Goal: Task Accomplishment & Management: Manage account settings

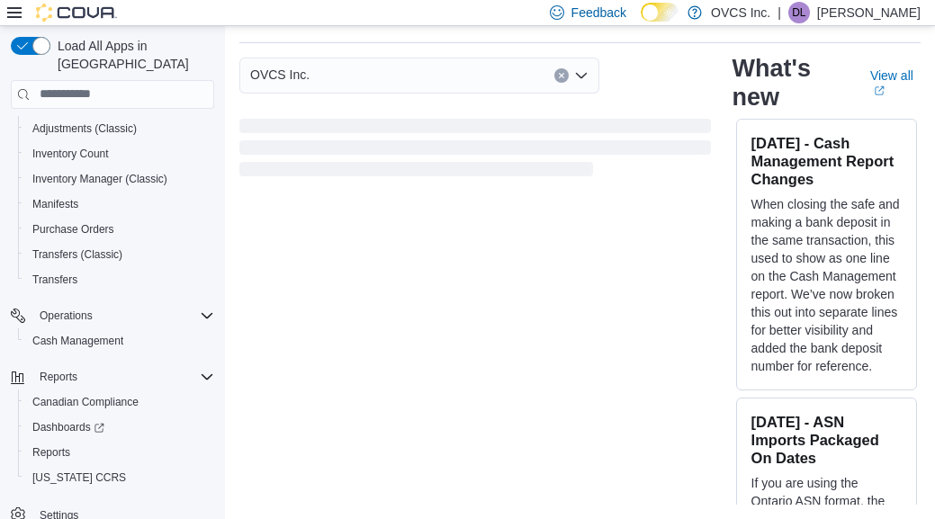
scroll to position [55, 0]
click at [51, 445] on span "Reports" at bounding box center [51, 452] width 38 height 14
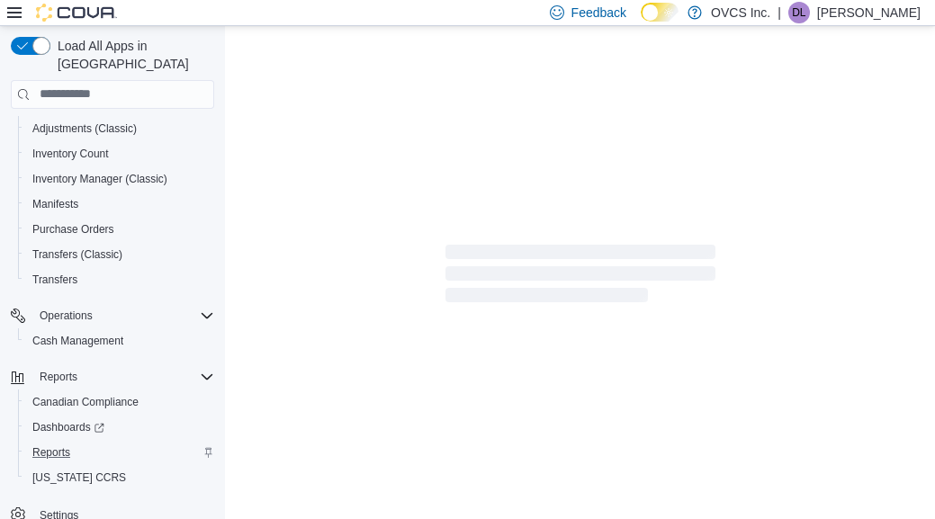
scroll to position [1, 0]
click at [58, 445] on span "Reports" at bounding box center [51, 452] width 38 height 14
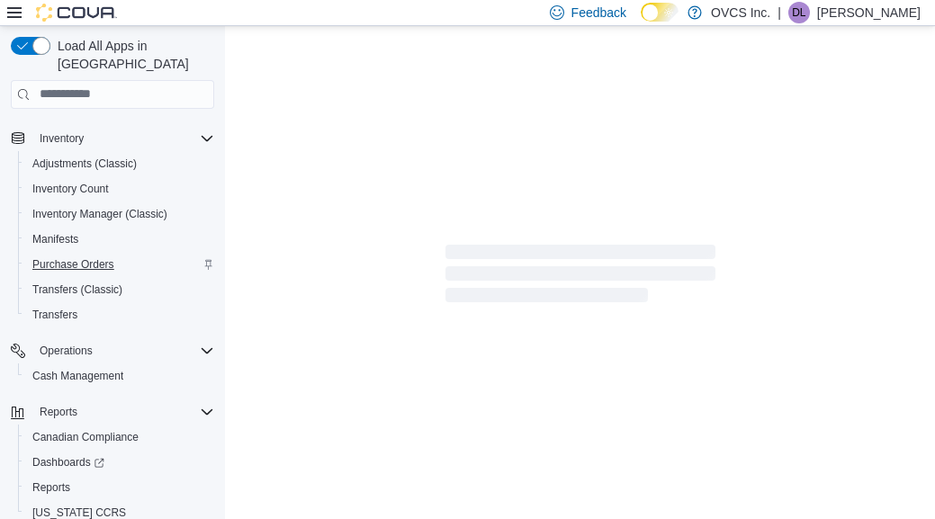
scroll to position [269, 0]
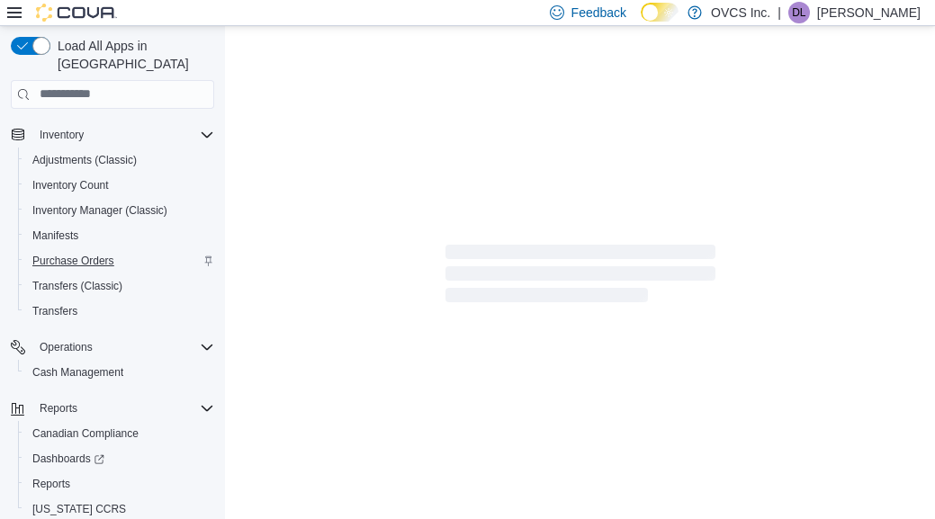
click at [81, 254] on span "Purchase Orders" at bounding box center [73, 261] width 82 height 14
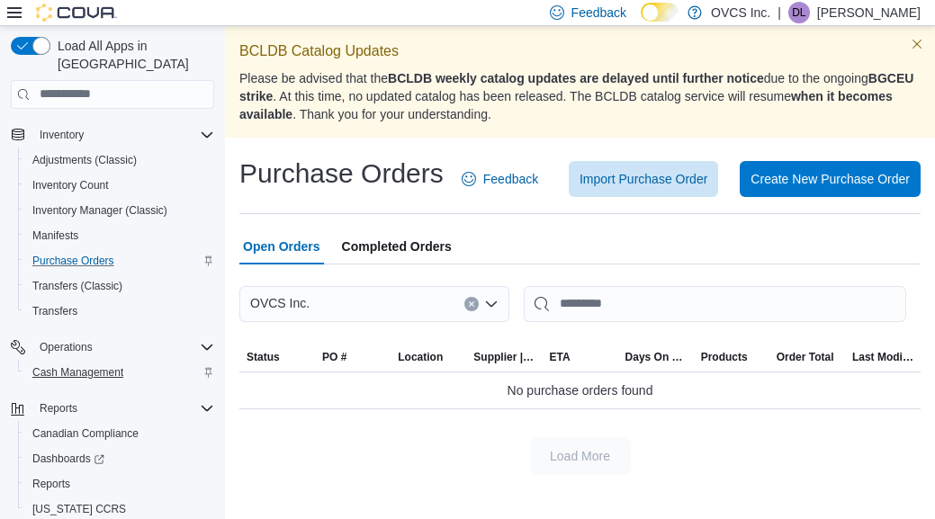
click at [76, 365] on span "Cash Management" at bounding box center [77, 372] width 91 height 14
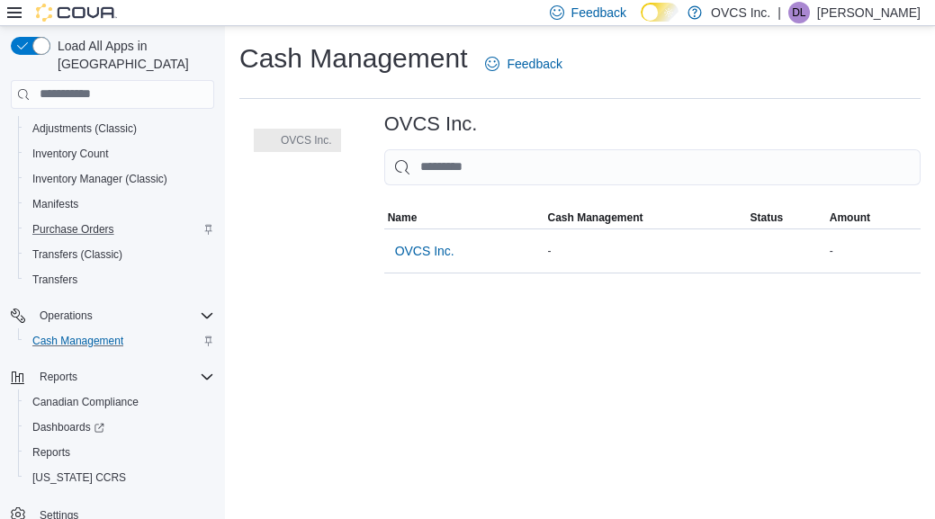
scroll to position [301, 0]
click at [426, 247] on span "OVCS Inc." at bounding box center [424, 251] width 59 height 18
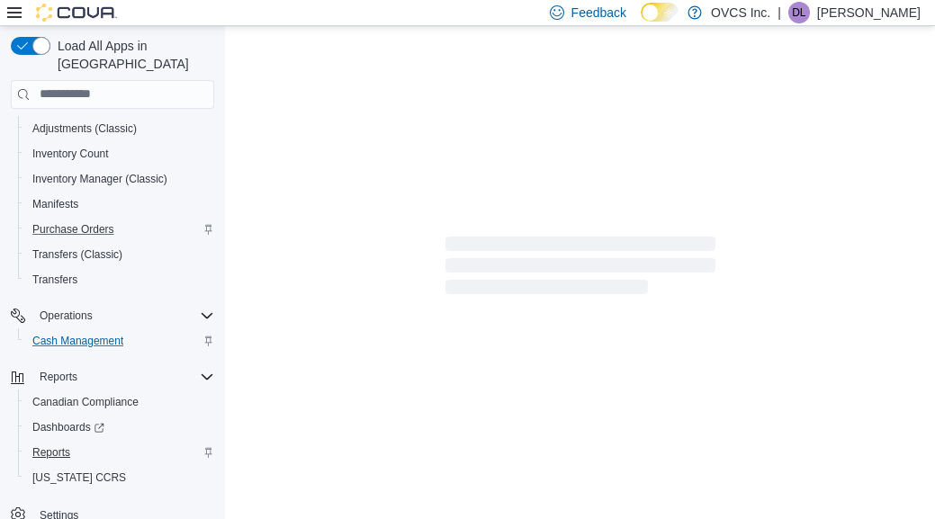
scroll to position [8, 0]
click at [64, 445] on span "Reports" at bounding box center [51, 452] width 38 height 14
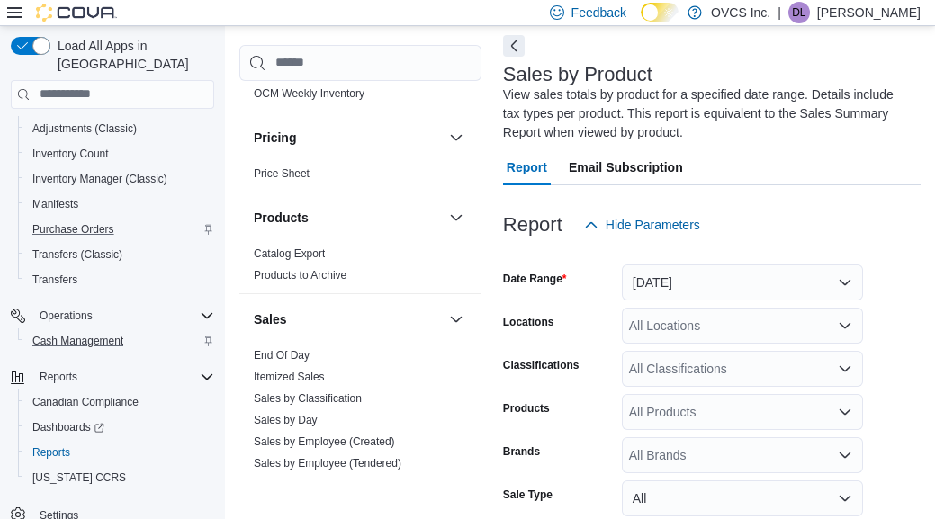
scroll to position [1043, 0]
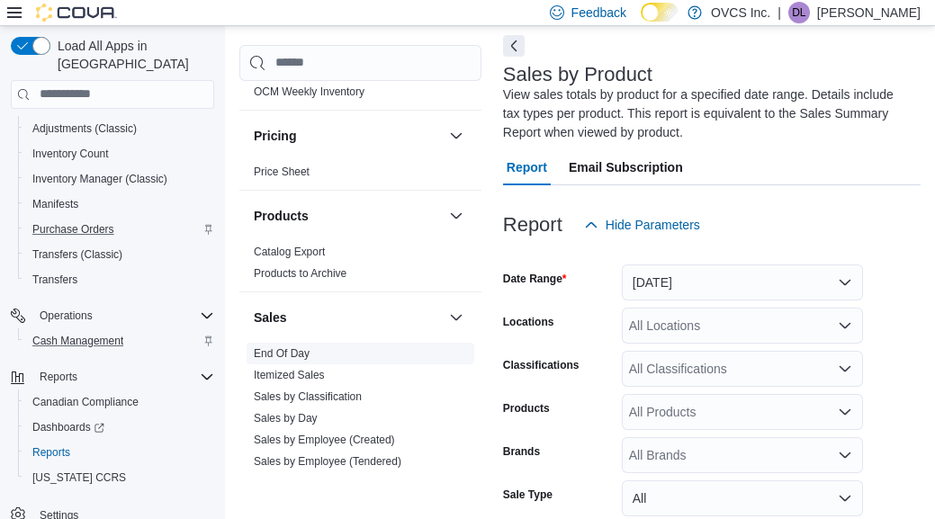
click at [293, 351] on link "End Of Day" at bounding box center [282, 353] width 56 height 13
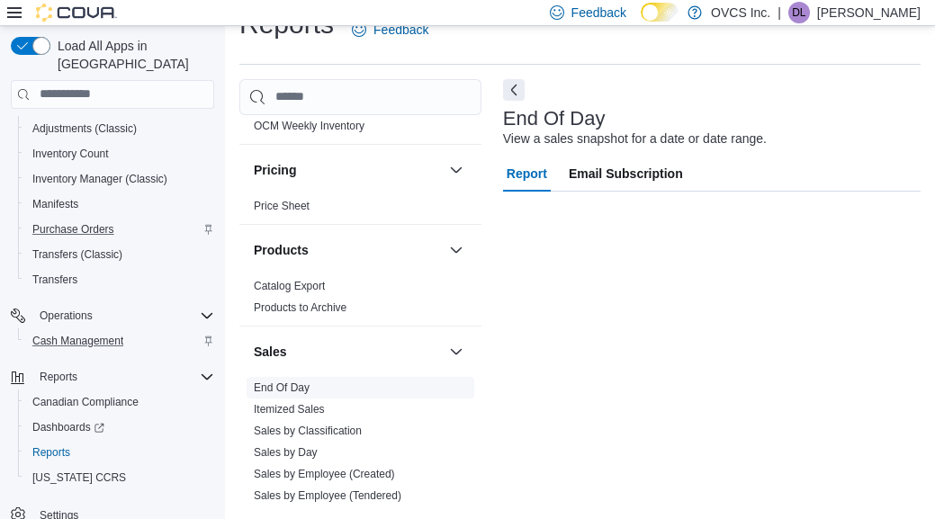
scroll to position [33, 0]
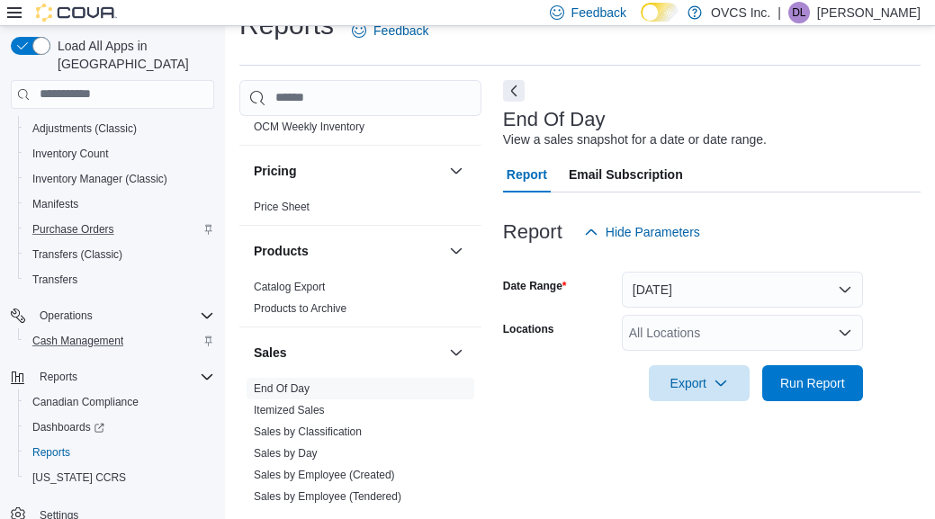
click at [844, 288] on button "[DATE]" at bounding box center [742, 290] width 241 height 36
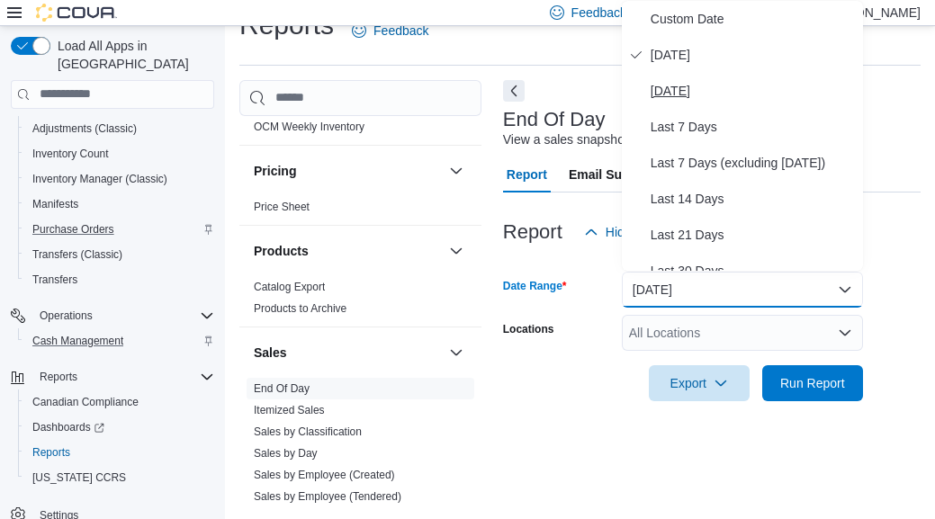
click at [688, 94] on span "[DATE]" at bounding box center [753, 91] width 205 height 22
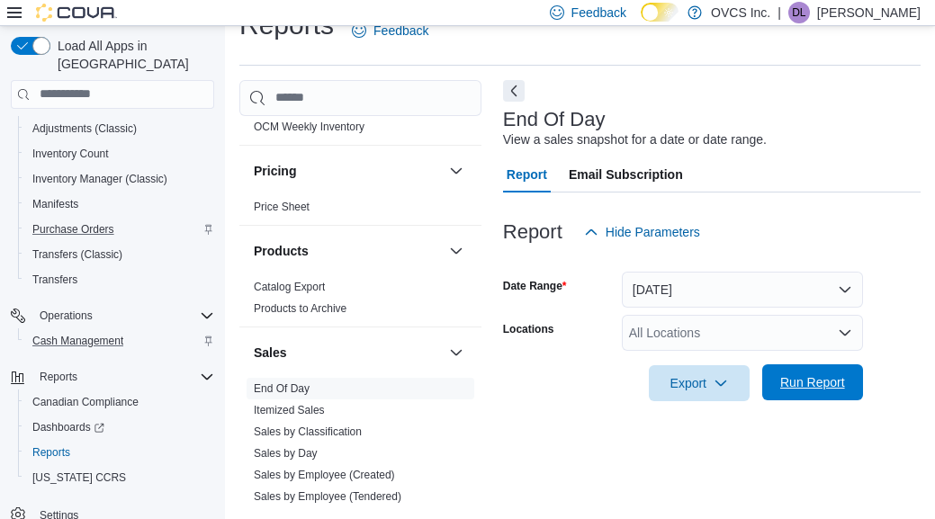
click at [818, 384] on span "Run Report" at bounding box center [812, 382] width 65 height 18
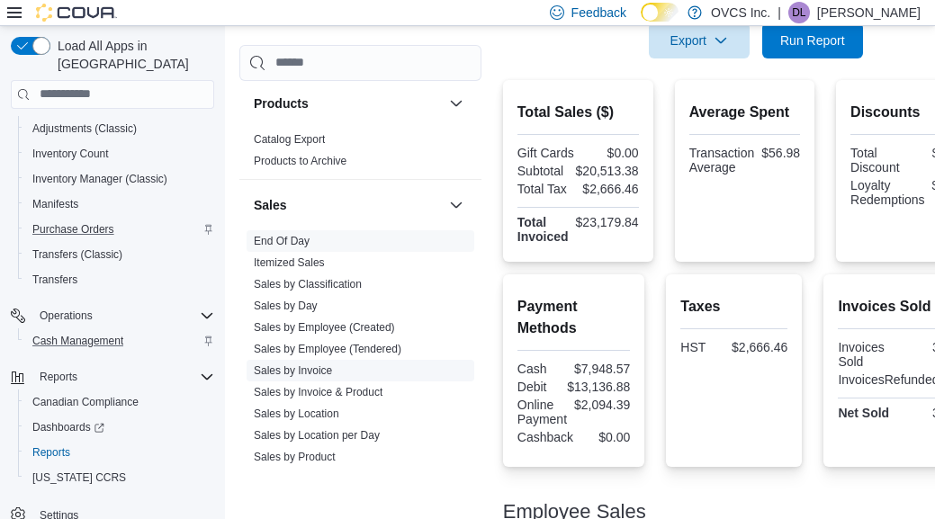
scroll to position [1157, 0]
click at [305, 455] on link "Sales by Product" at bounding box center [295, 455] width 82 height 13
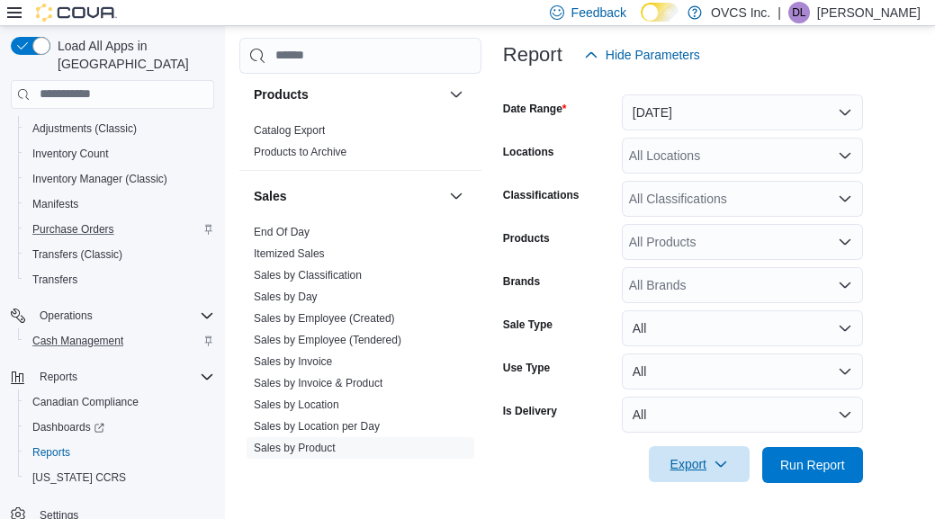
scroll to position [247, 0]
click at [699, 468] on span "Export" at bounding box center [699, 465] width 79 height 36
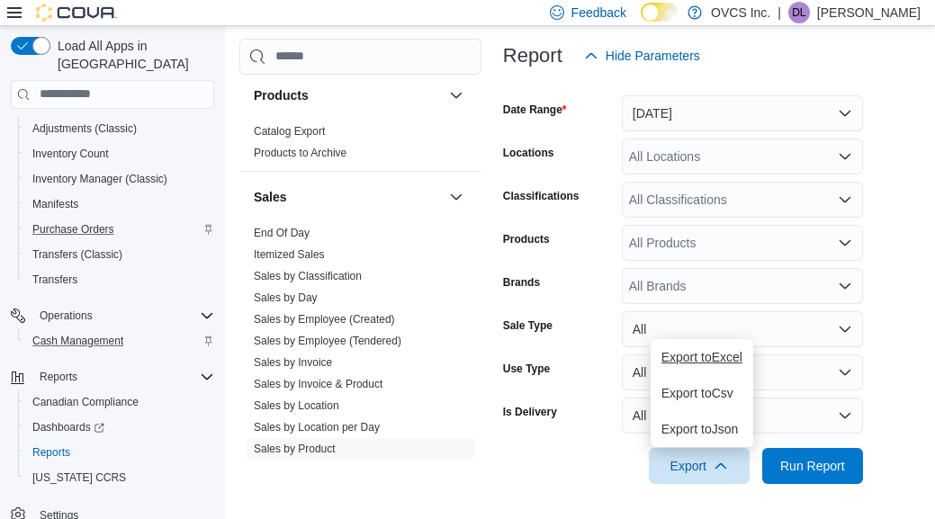
click at [707, 356] on span "Export to Excel" at bounding box center [701, 357] width 81 height 14
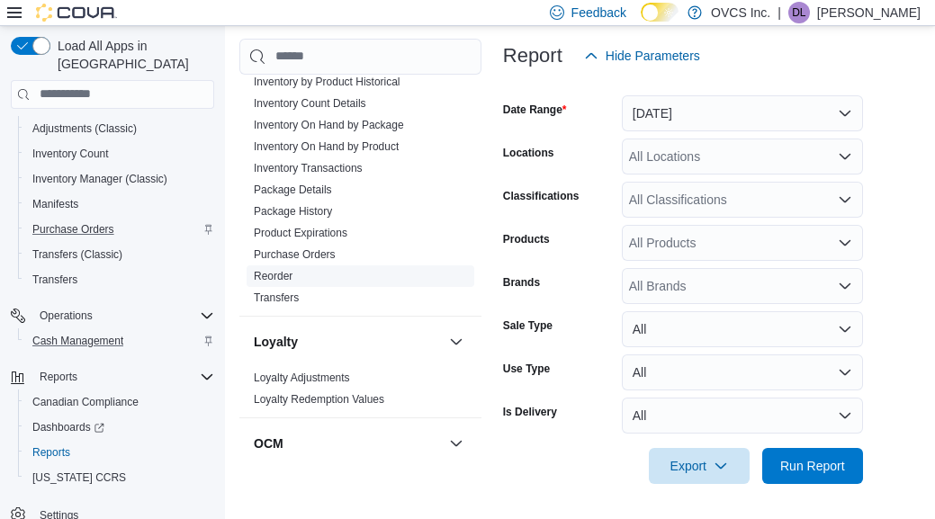
scroll to position [645, 0]
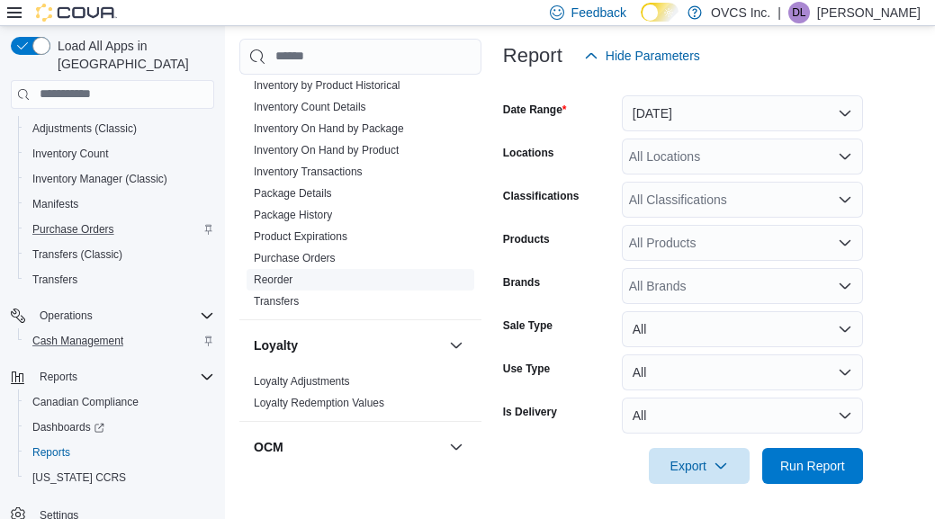
click at [283, 279] on link "Reorder" at bounding box center [273, 280] width 39 height 13
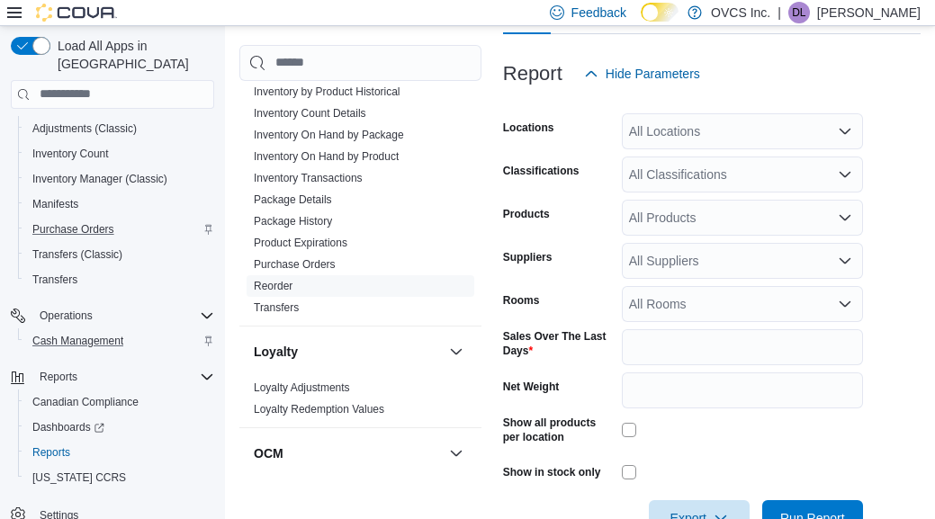
scroll to position [332, 0]
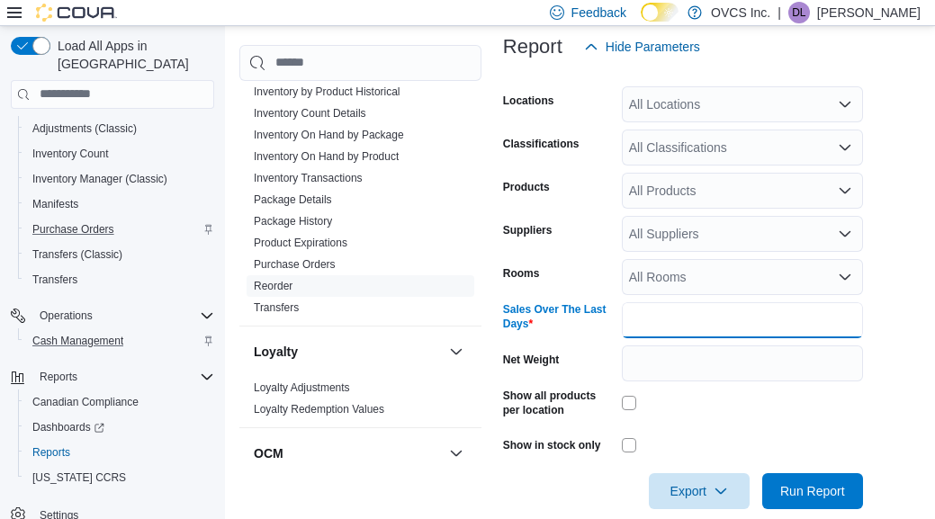
click at [649, 317] on input "*" at bounding box center [742, 320] width 241 height 36
type input "*"
click at [703, 485] on span "Export" at bounding box center [699, 490] width 79 height 36
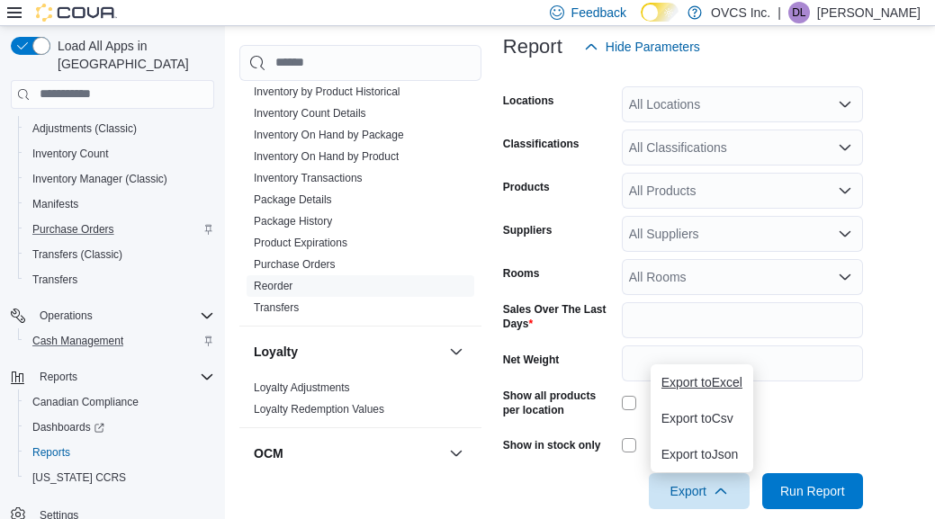
click at [705, 381] on span "Export to Excel" at bounding box center [701, 382] width 81 height 14
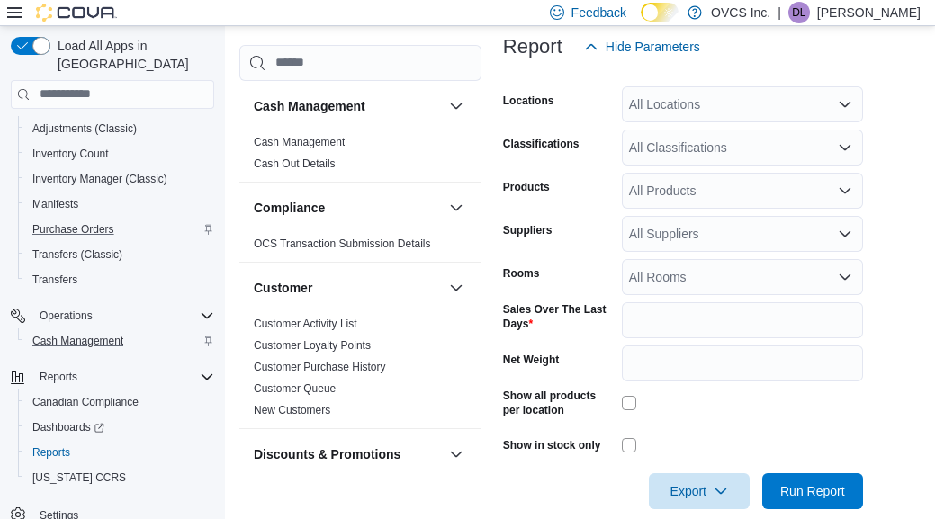
scroll to position [0, 0]
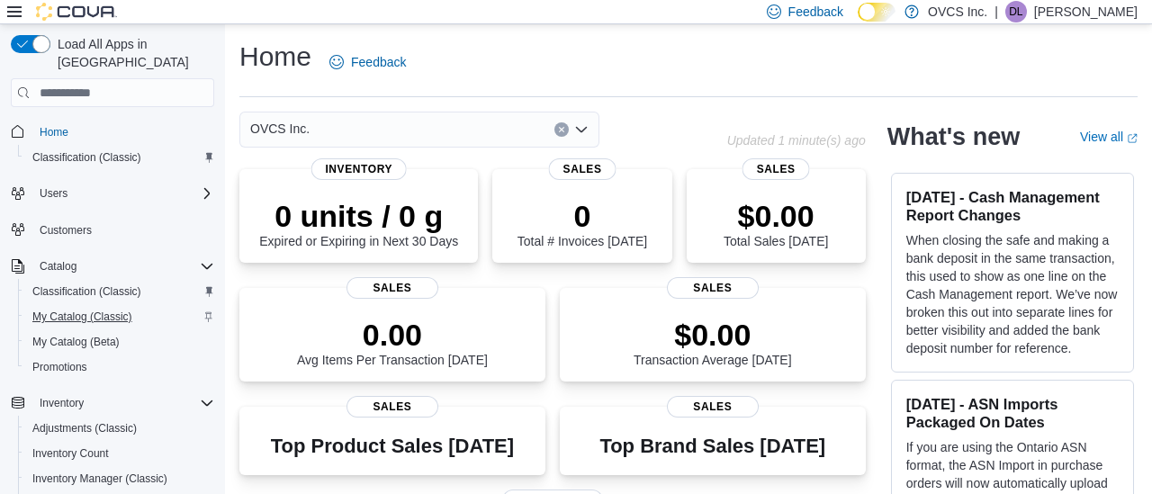
click at [65, 310] on span "My Catalog (Classic)" at bounding box center [82, 317] width 100 height 14
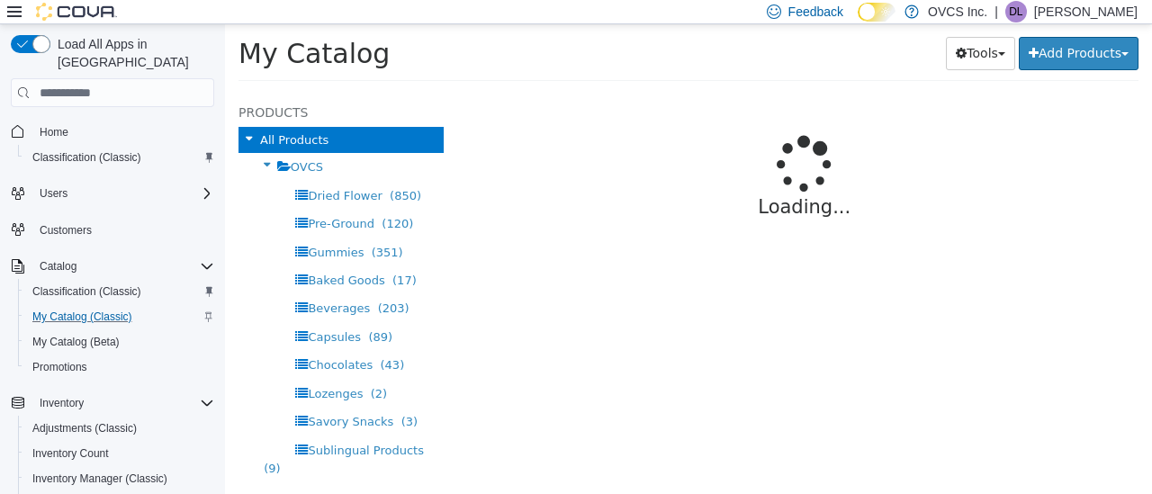
select select "**********"
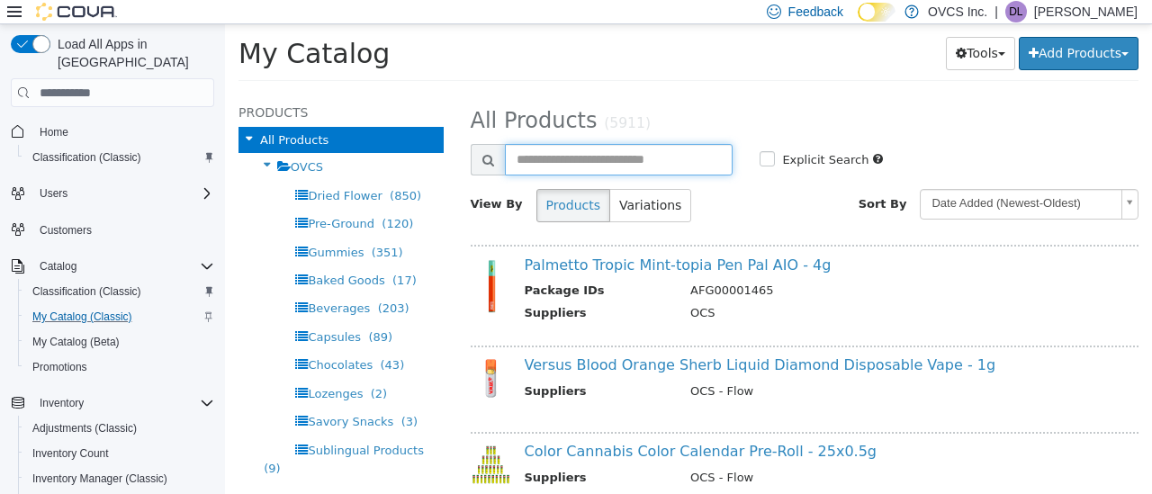
click at [528, 158] on input "text" at bounding box center [619, 159] width 229 height 31
type input "******"
select select "**********"
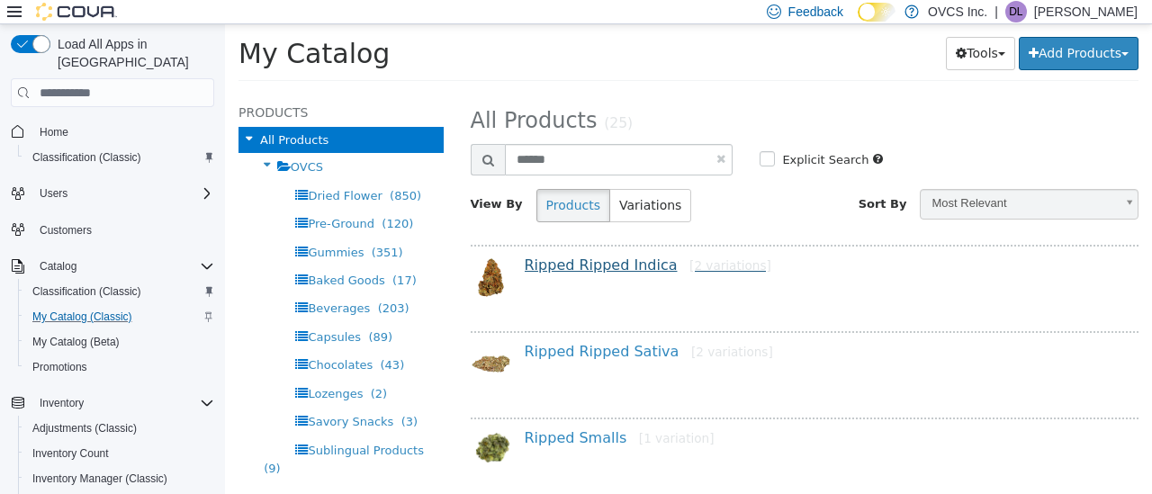
click at [579, 266] on link "Ripped Ripped Indica [2 variations]" at bounding box center [648, 264] width 247 height 17
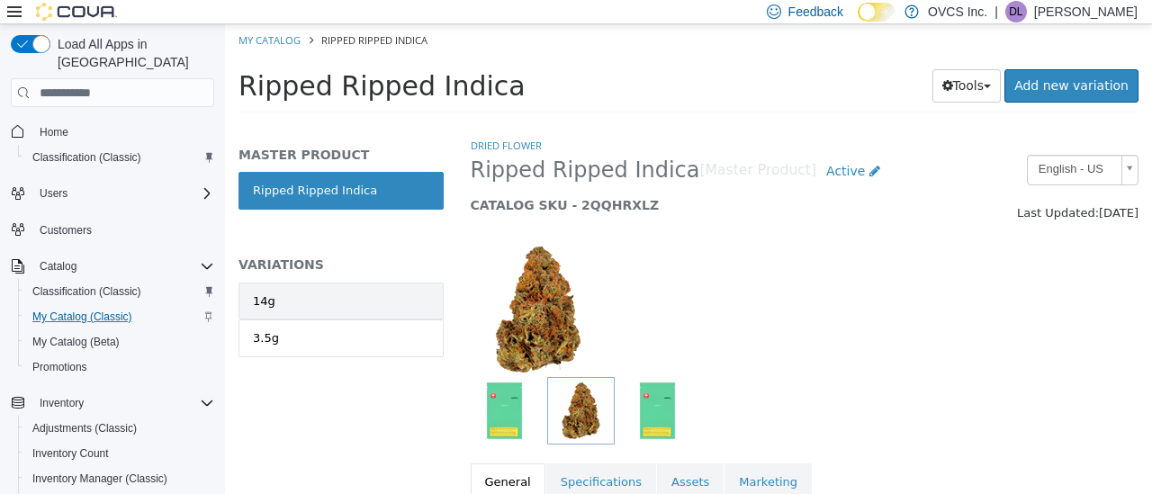
click at [351, 297] on link "14g" at bounding box center [340, 302] width 205 height 38
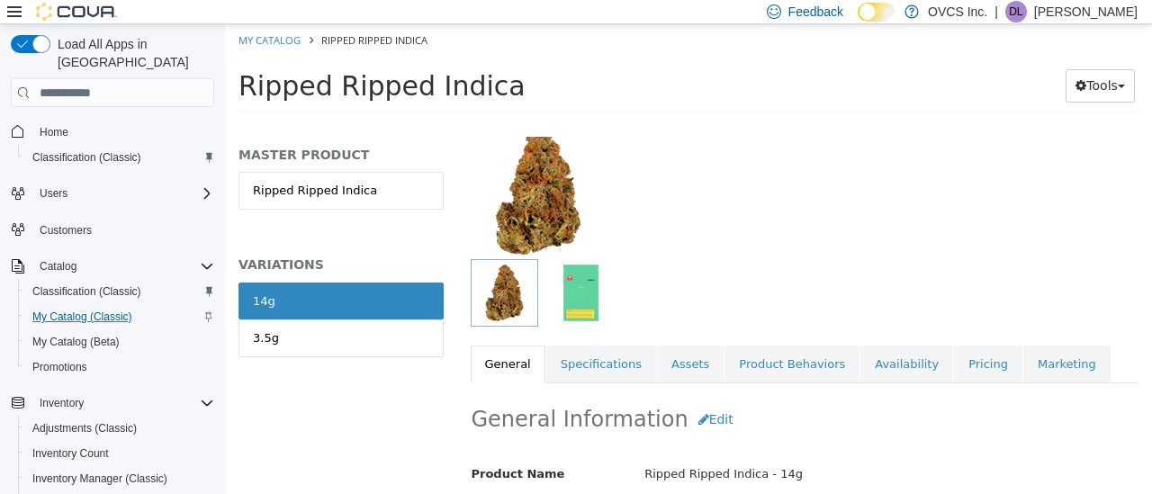
scroll to position [118, 0]
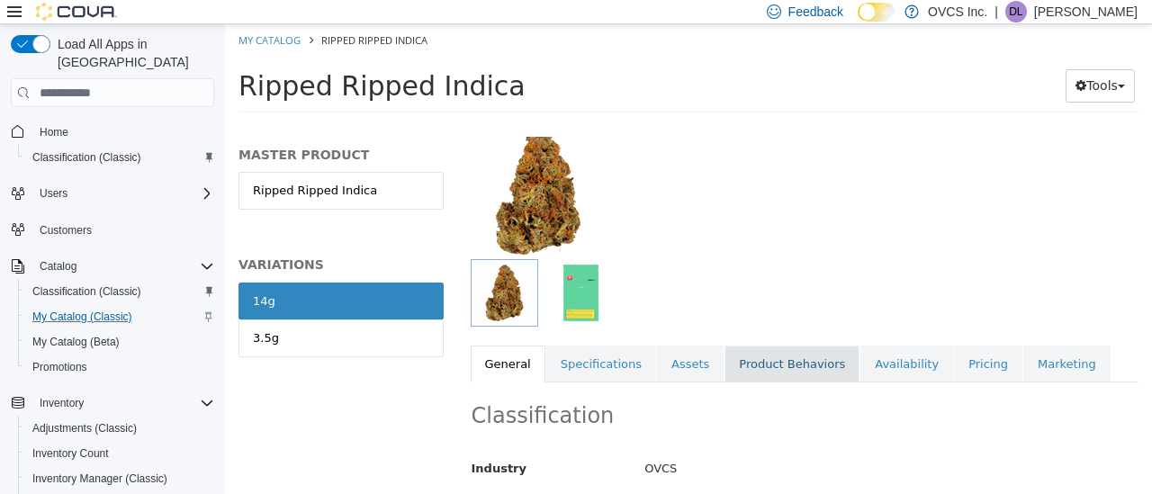
drag, startPoint x: 959, startPoint y: 365, endPoint x: 805, endPoint y: 347, distance: 155.8
click at [959, 365] on link "Pricing" at bounding box center [988, 365] width 68 height 38
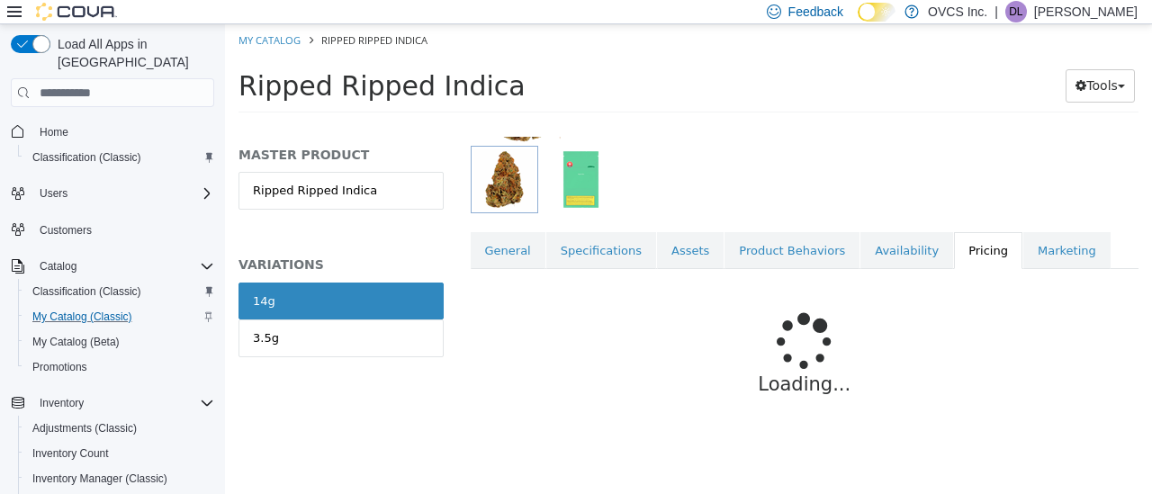
scroll to position [234, 0]
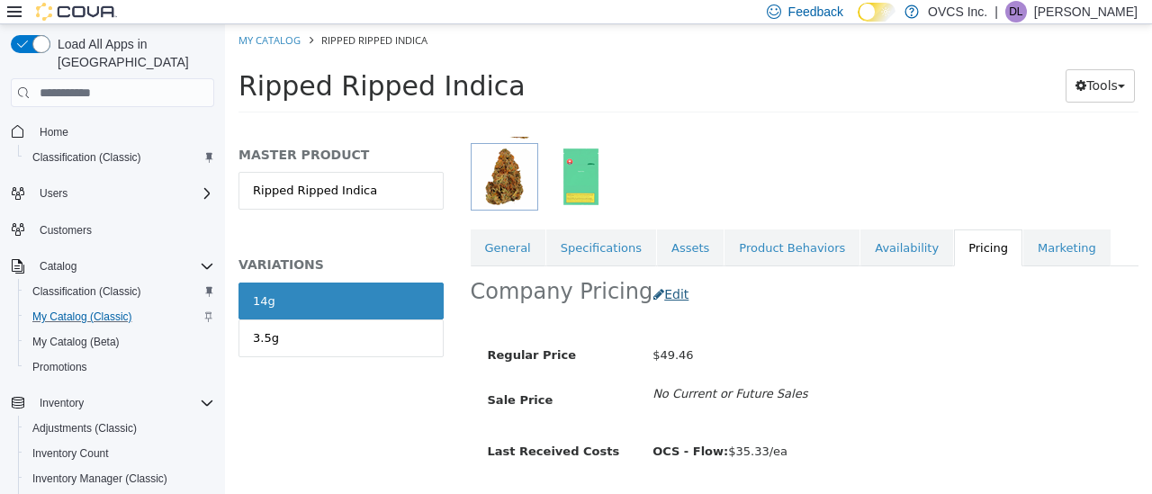
click at [665, 297] on button "Edit" at bounding box center [675, 294] width 46 height 33
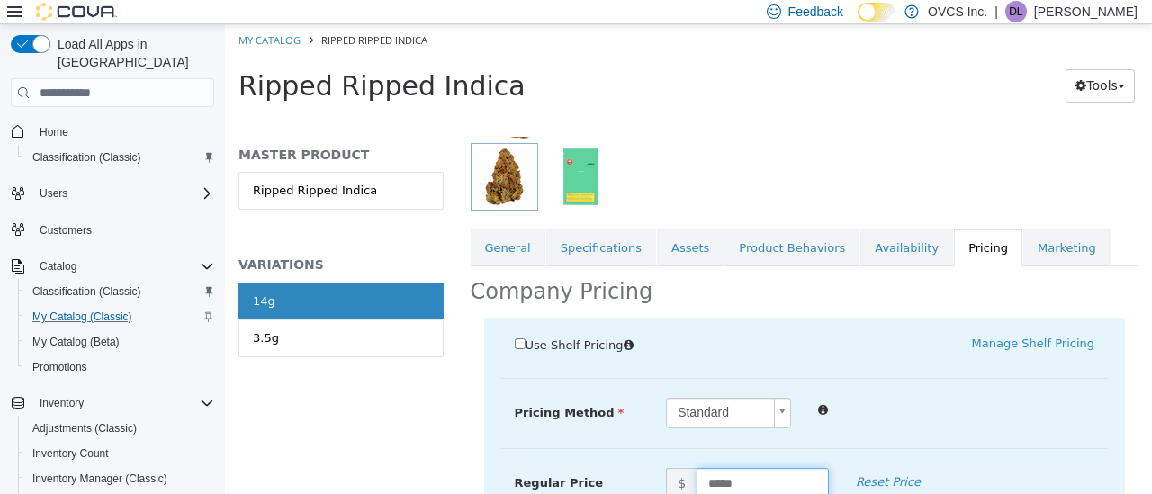
click at [757, 476] on input "*****" at bounding box center [763, 483] width 132 height 31
type input "*****"
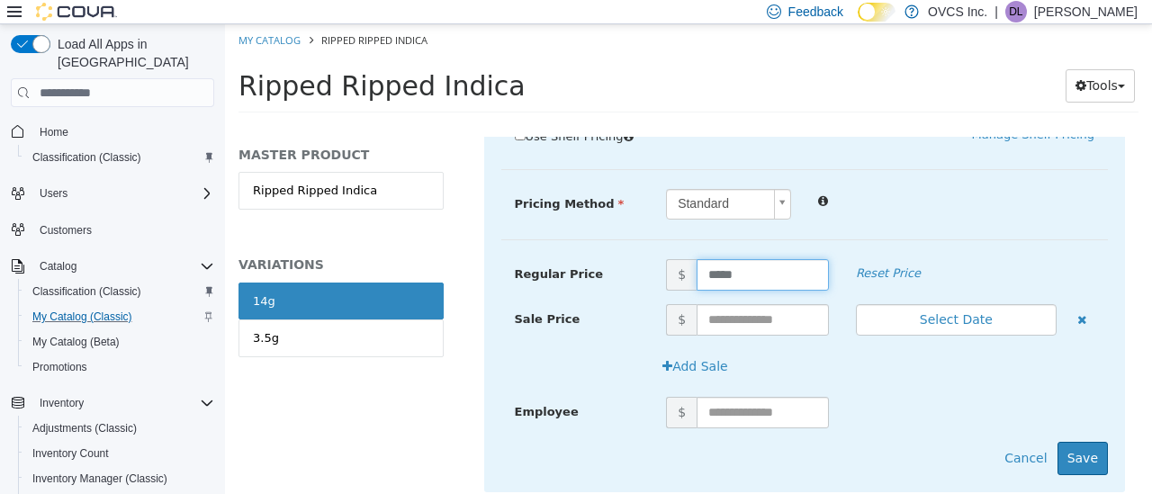
scroll to position [466, 0]
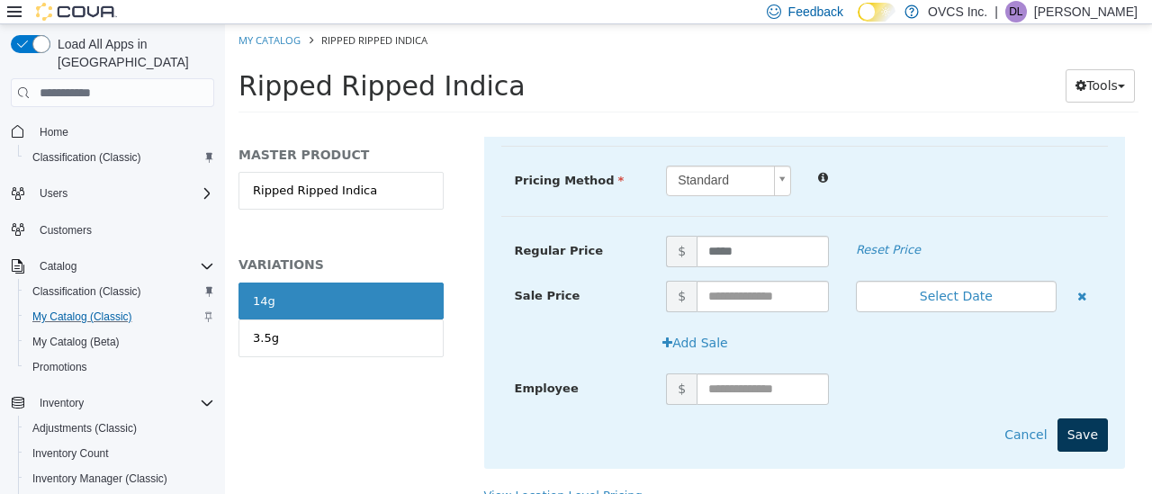
click at [1093, 432] on button "Save" at bounding box center [1082, 434] width 50 height 33
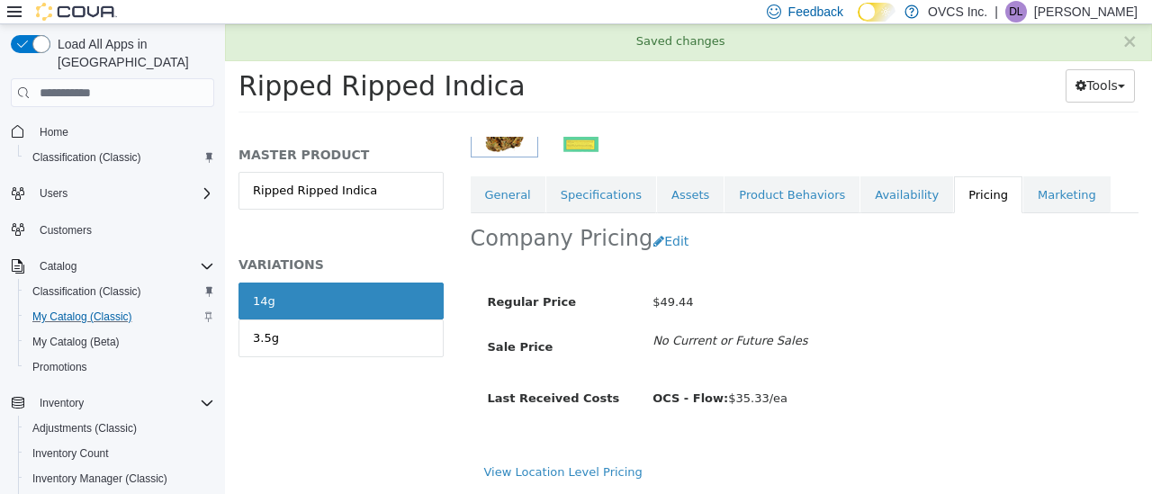
scroll to position [309, 0]
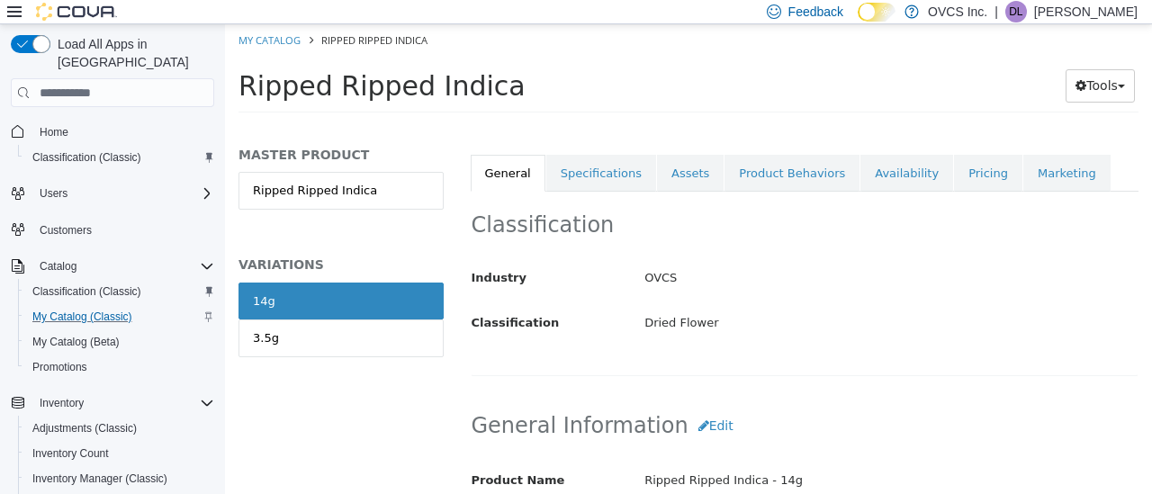
select select "**********"
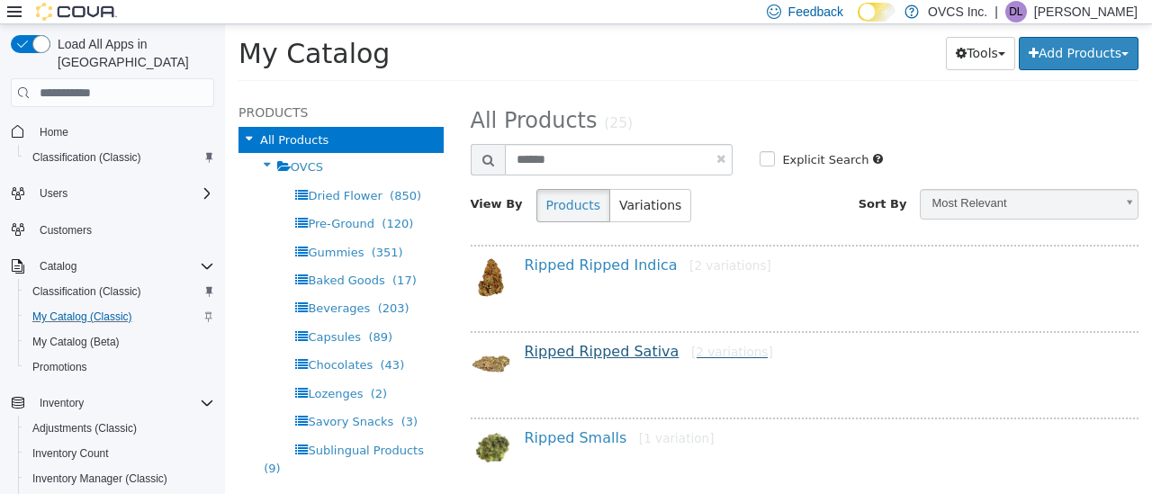
click at [597, 353] on link "Ripped Ripped Sativa [2 variations]" at bounding box center [649, 351] width 248 height 17
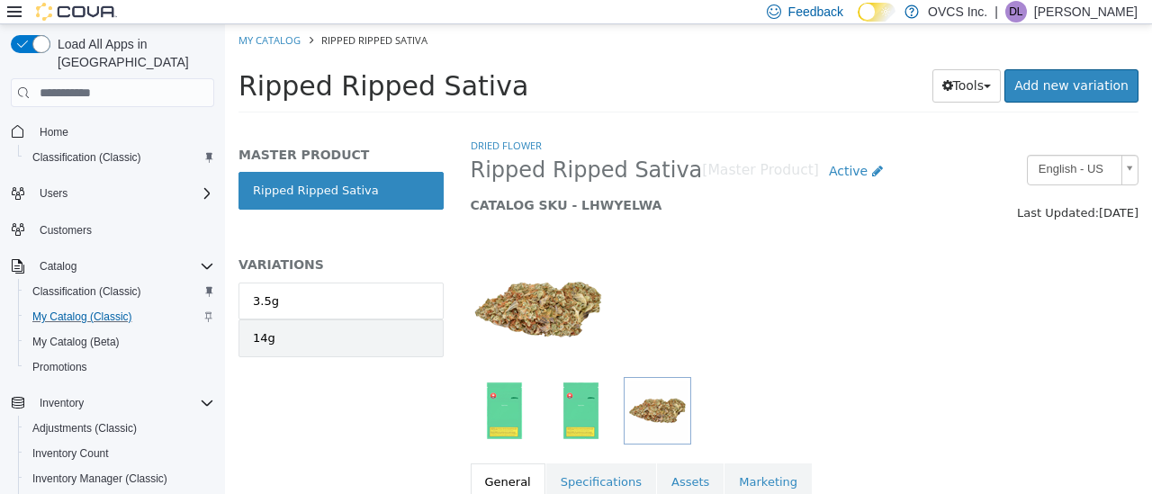
click at [364, 338] on link "14g" at bounding box center [340, 338] width 205 height 38
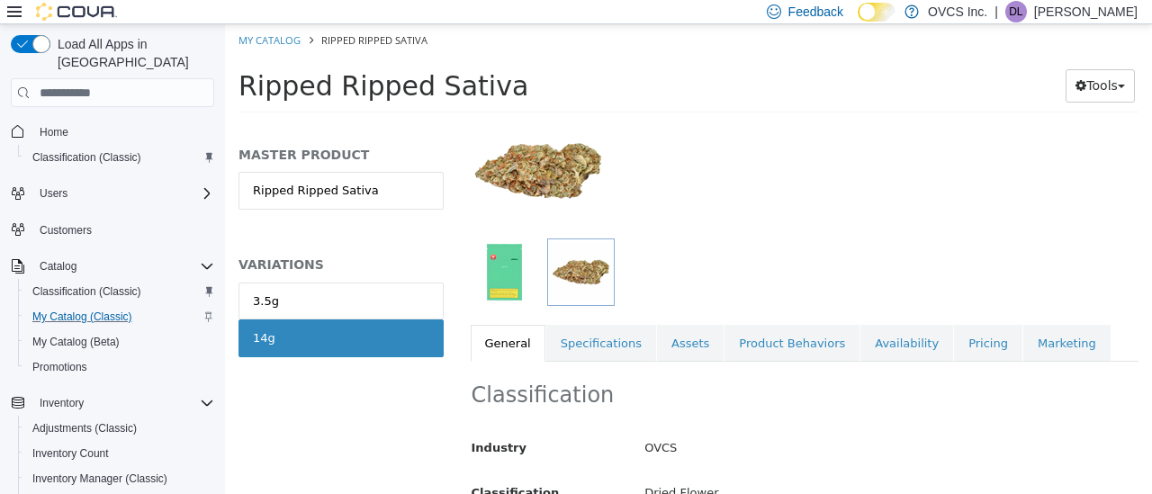
scroll to position [145, 0]
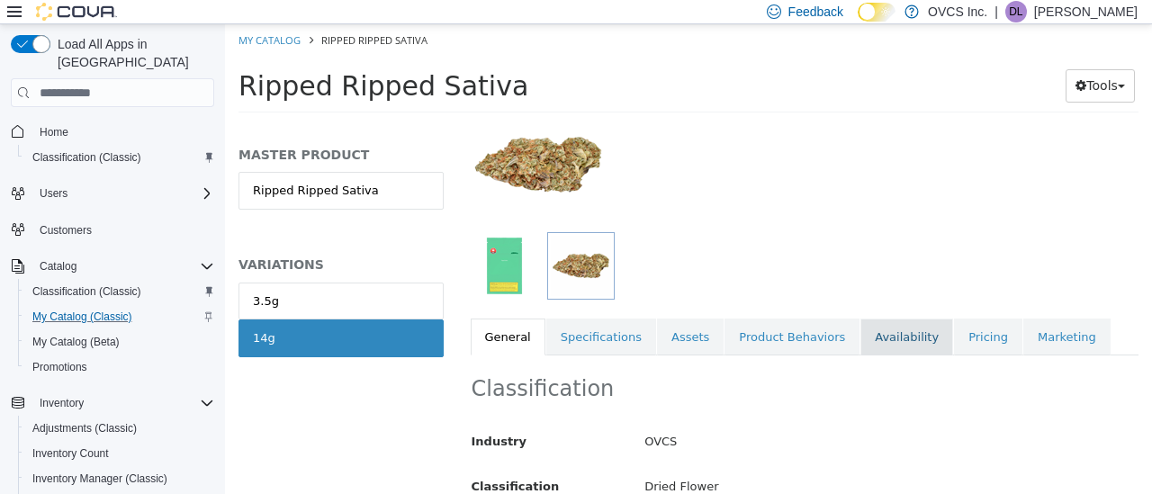
drag, startPoint x: 969, startPoint y: 334, endPoint x: 908, endPoint y: 354, distance: 64.3
click at [969, 334] on link "Pricing" at bounding box center [988, 338] width 68 height 38
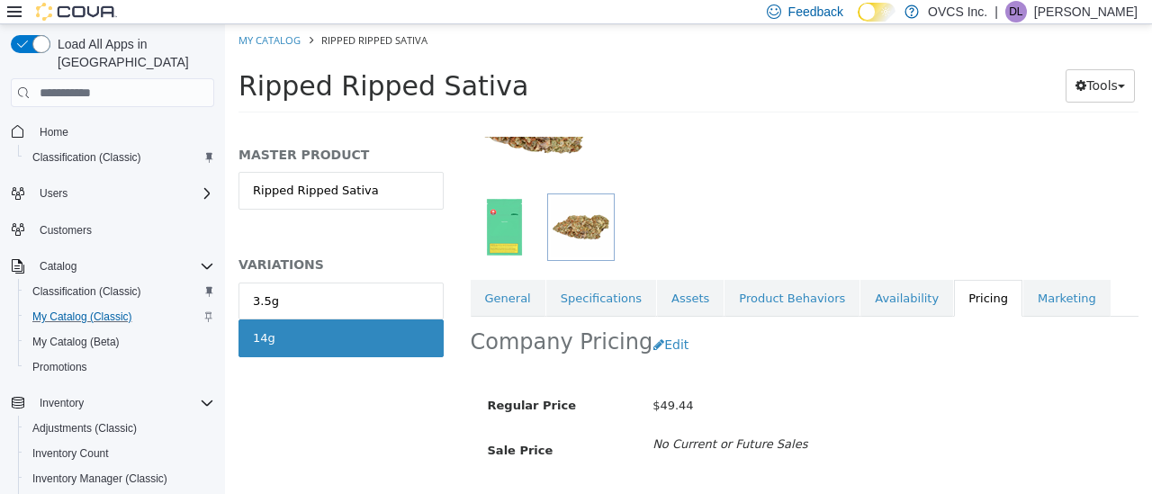
scroll to position [185, 0]
click at [283, 40] on link "My Catalog" at bounding box center [269, 39] width 62 height 13
select select "**********"
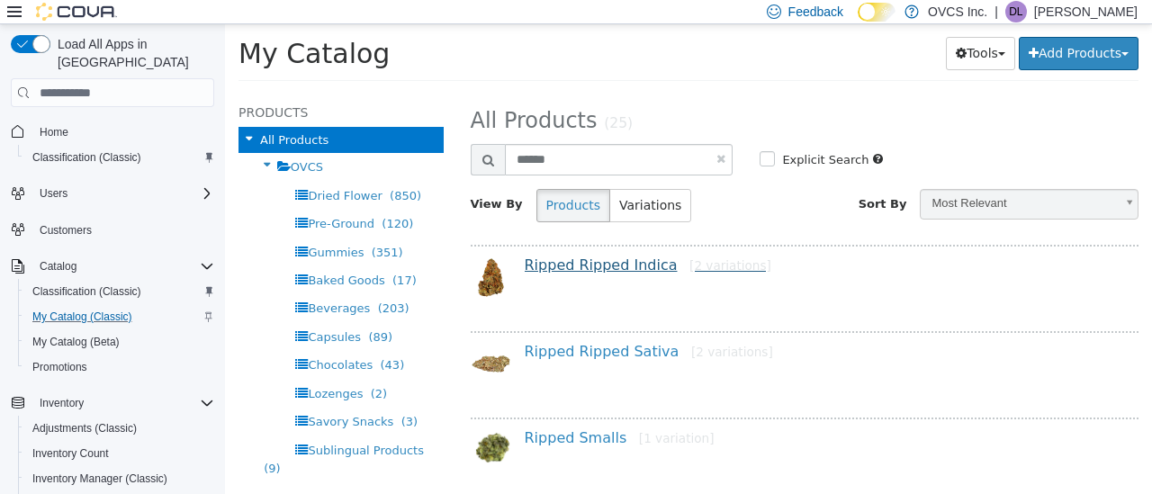
click at [604, 265] on link "Ripped Ripped Indica [2 variations]" at bounding box center [648, 264] width 247 height 17
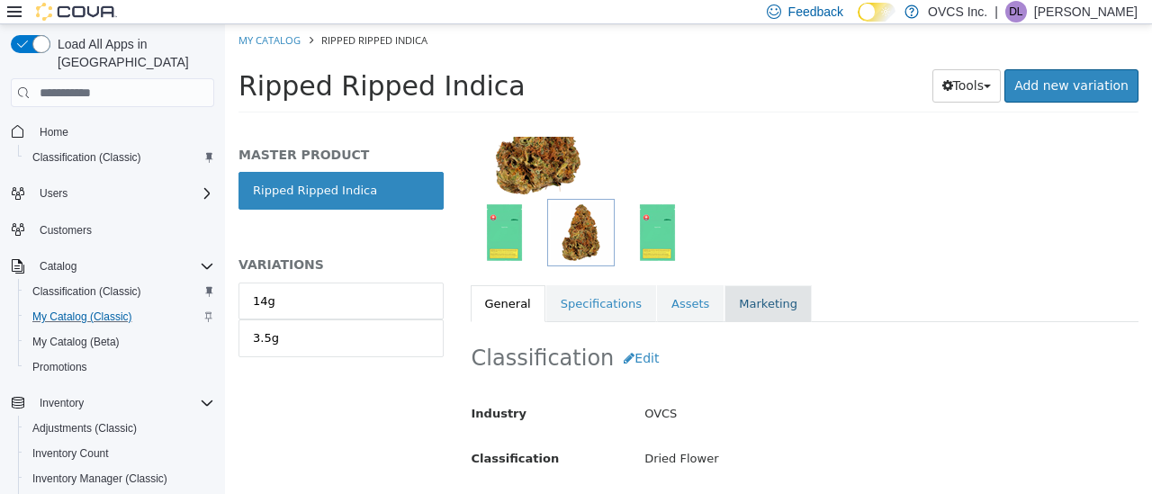
scroll to position [182, 0]
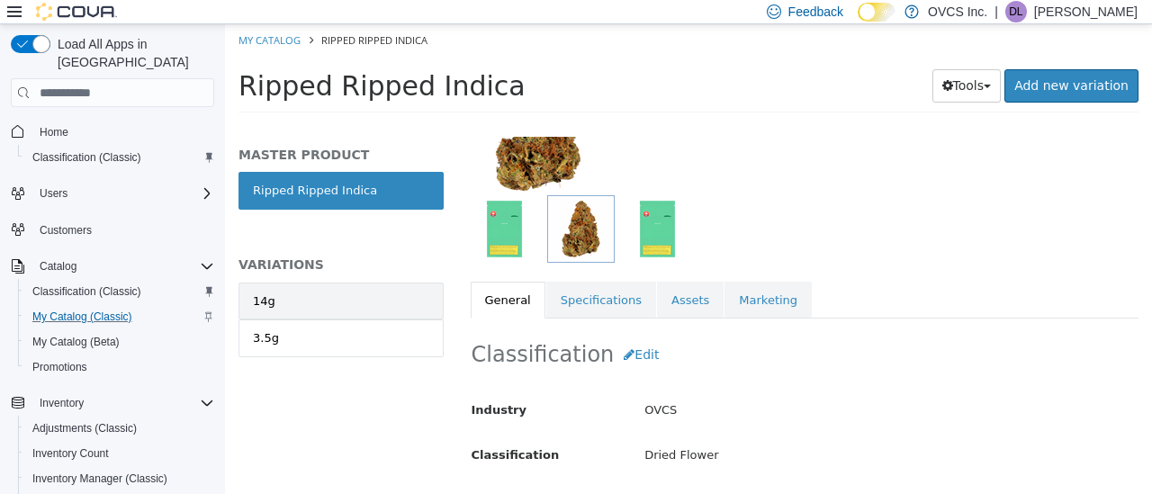
click at [325, 300] on link "14g" at bounding box center [340, 302] width 205 height 38
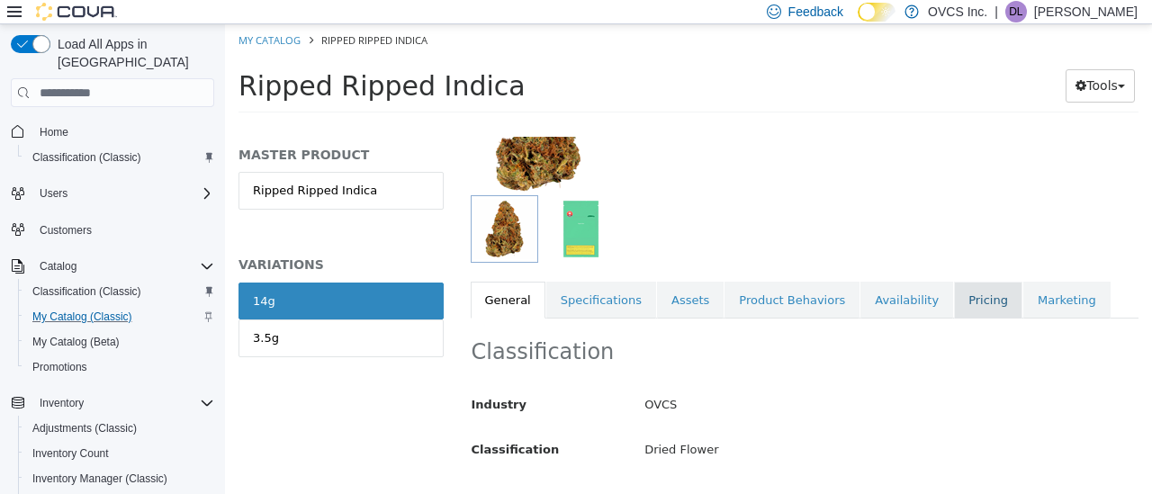
click at [956, 304] on link "Pricing" at bounding box center [988, 301] width 68 height 38
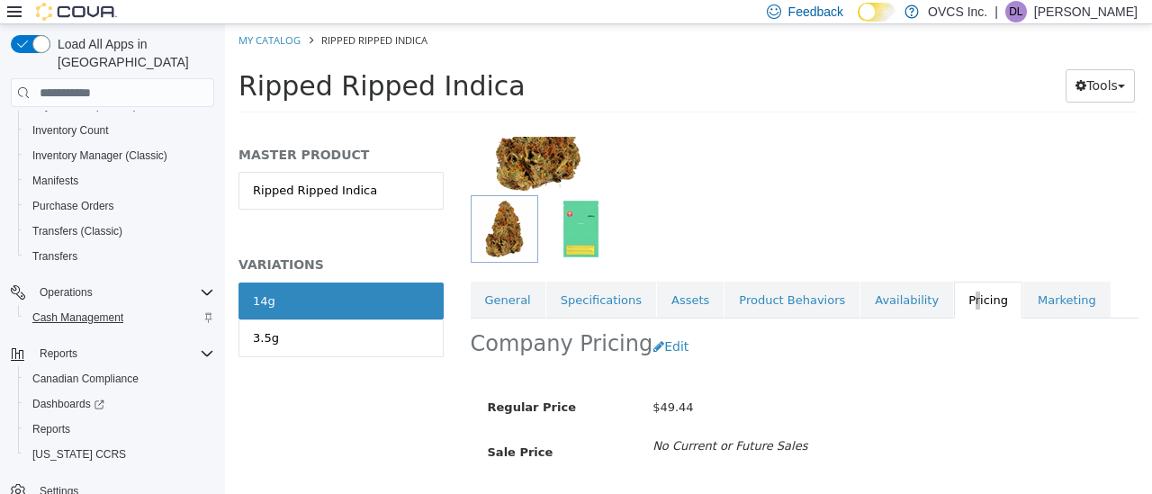
click at [106, 310] on span "Cash Management" at bounding box center [77, 317] width 91 height 14
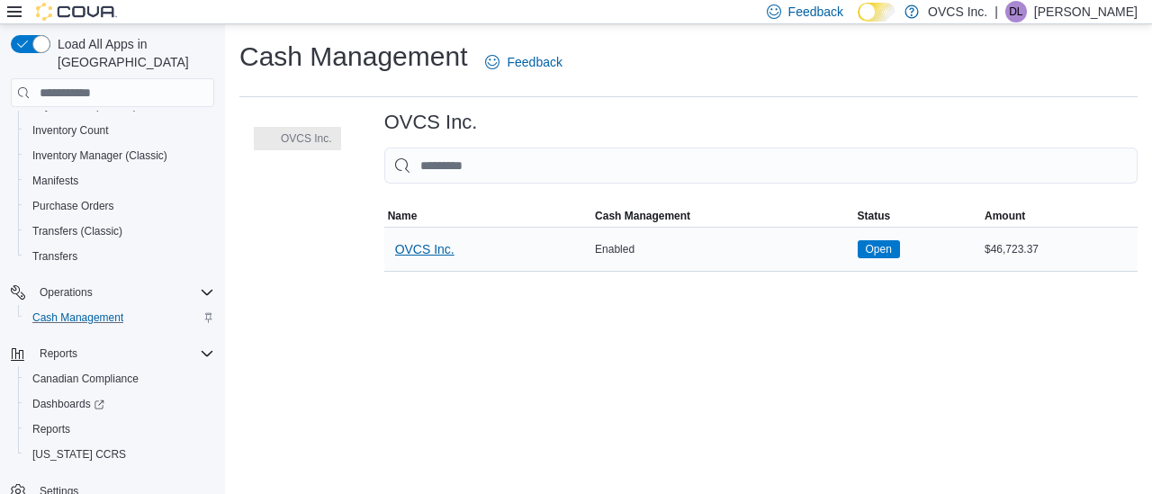
click at [433, 248] on span "OVCS Inc." at bounding box center [424, 249] width 59 height 18
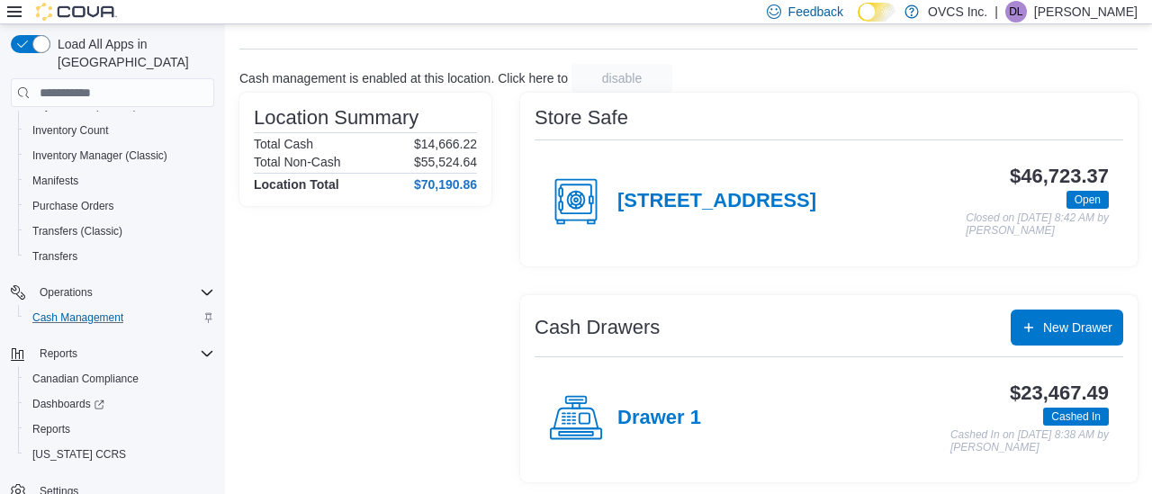
scroll to position [79, 0]
click at [656, 413] on h4 "Drawer 1" at bounding box center [659, 419] width 84 height 23
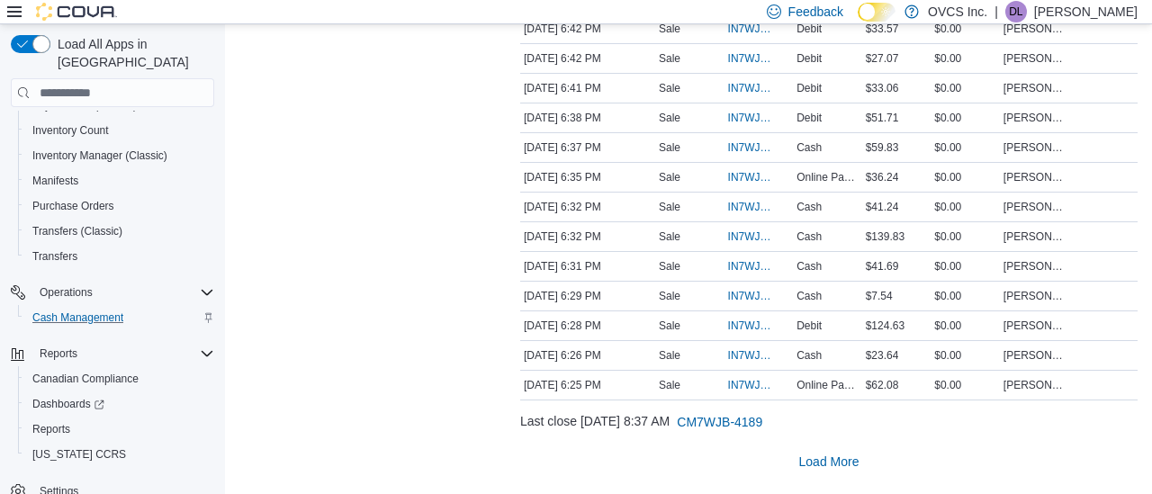
scroll to position [3000, 0]
drag, startPoint x: 836, startPoint y: 462, endPoint x: 741, endPoint y: 444, distance: 97.1
click at [831, 461] on span "Load More" at bounding box center [829, 463] width 60 height 18
click at [843, 455] on span "Load More" at bounding box center [829, 463] width 60 height 18
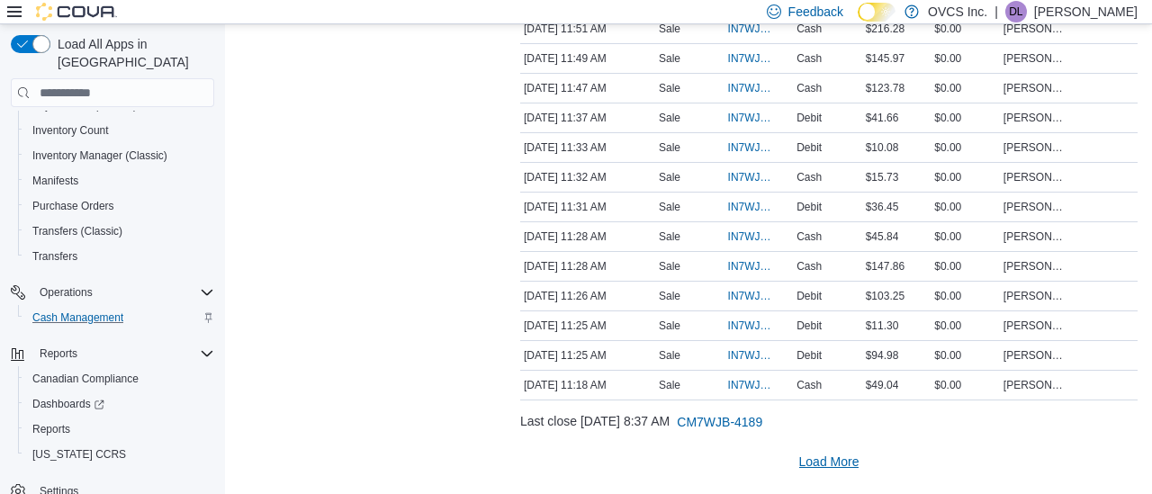
scroll to position [8940, 0]
click at [811, 464] on span "Load More" at bounding box center [829, 463] width 60 height 18
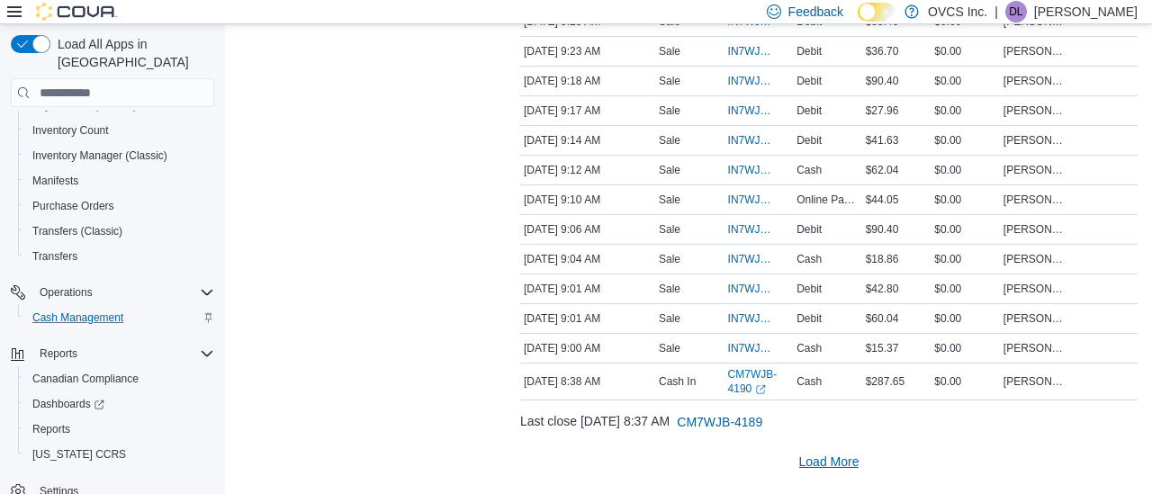
scroll to position [10759, 0]
click at [811, 459] on span "Load More" at bounding box center [829, 463] width 60 height 18
click at [741, 374] on link "CM7WJB-4190 (opens in a new tab or window)" at bounding box center [759, 382] width 62 height 29
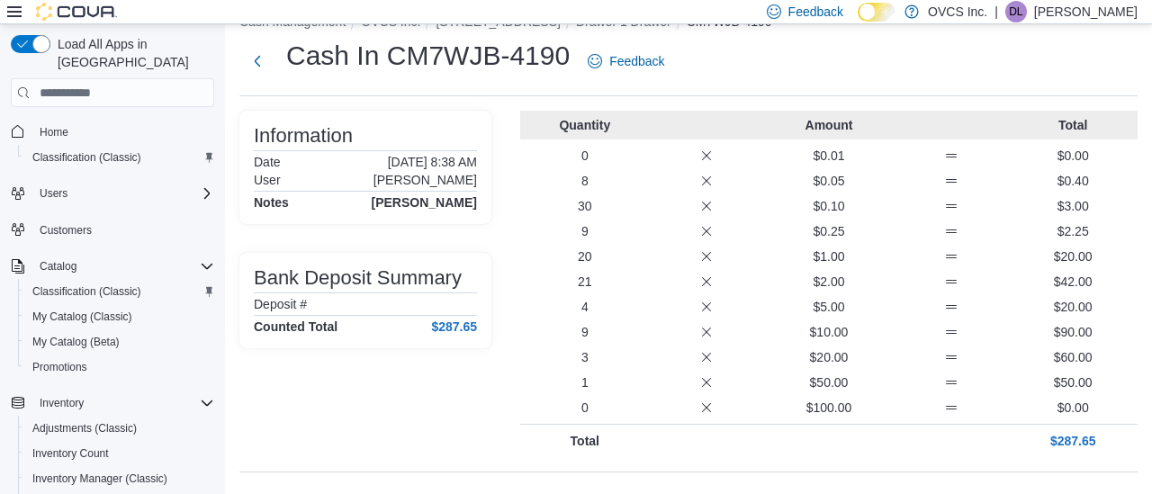
scroll to position [39, 0]
